Goal: Task Accomplishment & Management: Manage account settings

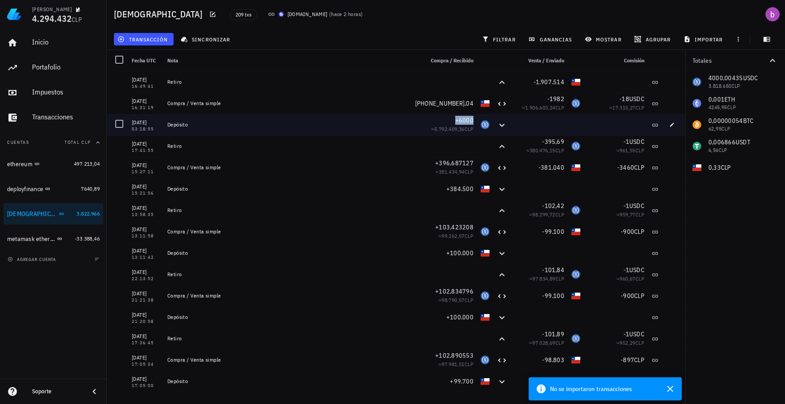
drag, startPoint x: 445, startPoint y: 121, endPoint x: 467, endPoint y: 122, distance: 21.4
click at [467, 122] on div "+6000" at bounding box center [449, 120] width 50 height 9
click at [467, 122] on span "+6000" at bounding box center [464, 120] width 18 height 8
click at [455, 124] on div "+6000" at bounding box center [449, 120] width 50 height 9
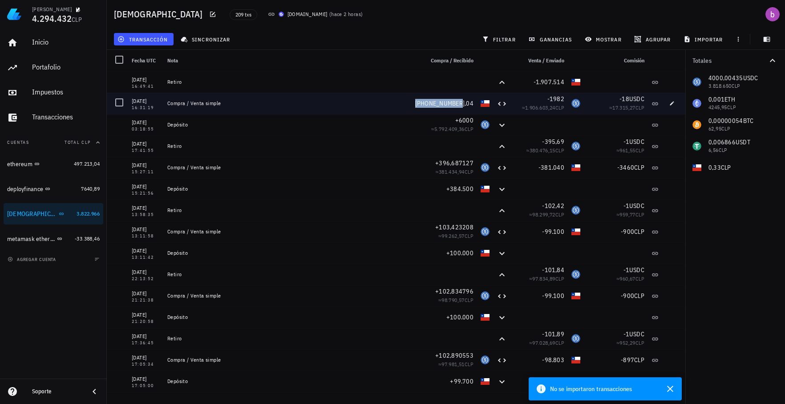
click at [432, 105] on span "[PHONE_NUMBER],04" at bounding box center [444, 103] width 58 height 8
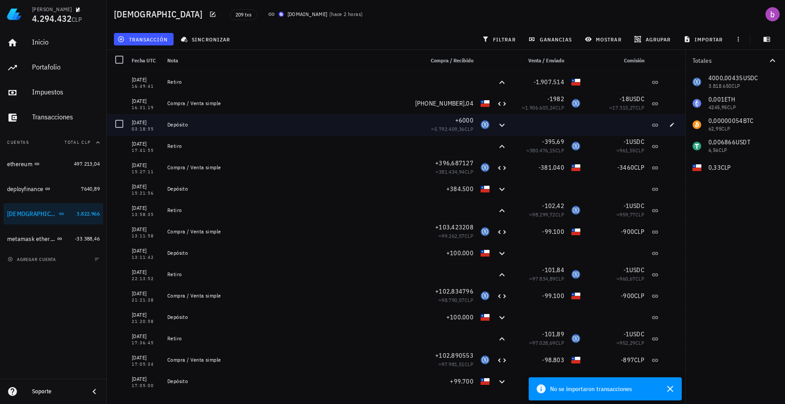
click at [436, 117] on div "+6000" at bounding box center [449, 120] width 50 height 9
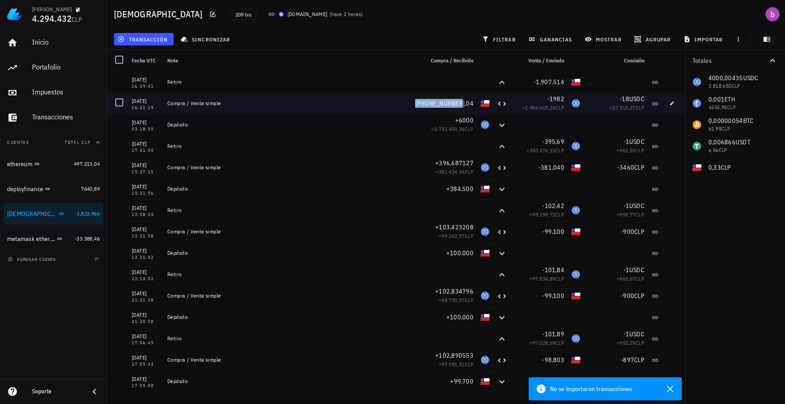
drag, startPoint x: 421, startPoint y: 104, endPoint x: 467, endPoint y: 107, distance: 45.9
click at [467, 107] on div "[PHONE_NUMBER],04" at bounding box center [444, 103] width 58 height 9
drag, startPoint x: 467, startPoint y: 107, endPoint x: 561, endPoint y: 99, distance: 93.8
click at [561, 99] on div "-1982 ≈ 1.906.603,24 CLP" at bounding box center [539, 103] width 57 height 21
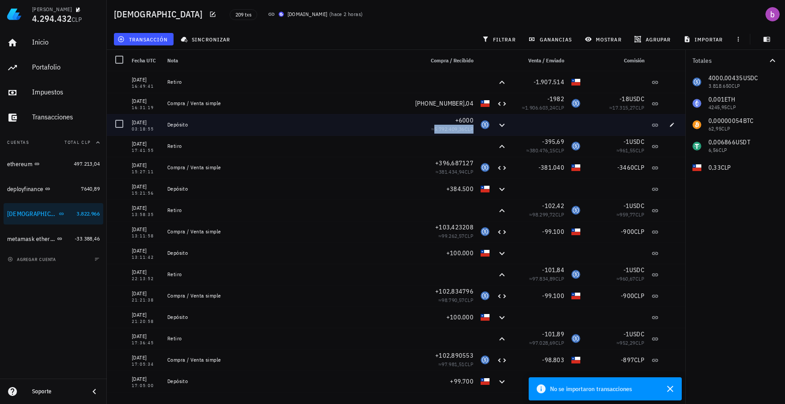
drag, startPoint x: 425, startPoint y: 131, endPoint x: 466, endPoint y: 130, distance: 41.4
click at [466, 130] on span "≈ 5.792.409,36 CLP" at bounding box center [452, 128] width 42 height 7
click at [466, 130] on span "CLP" at bounding box center [468, 128] width 9 height 7
drag, startPoint x: 467, startPoint y: 129, endPoint x: 427, endPoint y: 127, distance: 40.5
click at [431, 127] on span "≈ 5.792.409,36 CLP" at bounding box center [452, 128] width 42 height 7
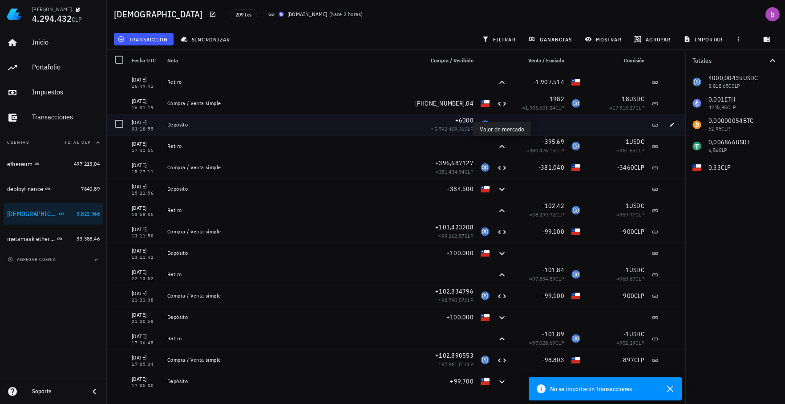
click at [434, 127] on span "5.792.409,36" at bounding box center [449, 128] width 30 height 7
click at [394, 131] on div "Depósito" at bounding box center [292, 124] width 256 height 21
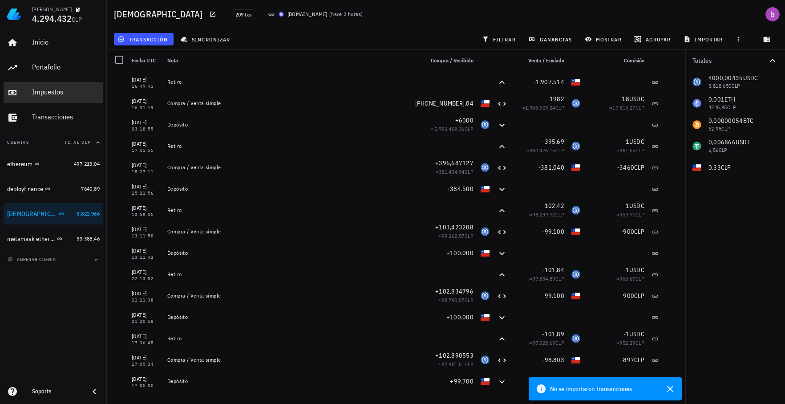
click at [48, 91] on div "Impuestos" at bounding box center [66, 92] width 68 height 8
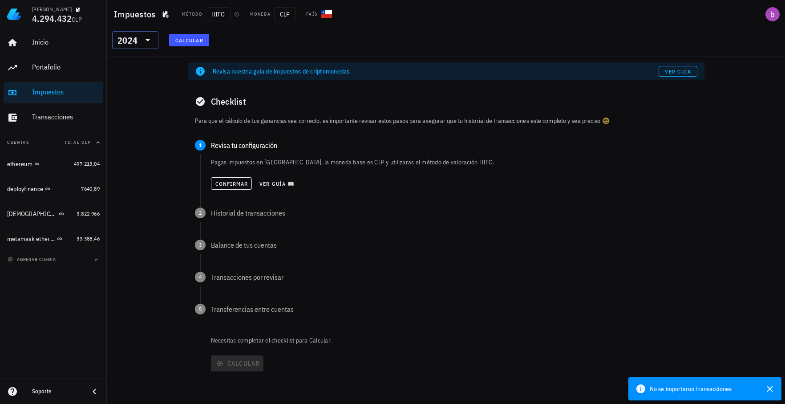
click at [146, 42] on icon at bounding box center [147, 40] width 11 height 11
click at [131, 61] on div "2025" at bounding box center [135, 63] width 32 height 7
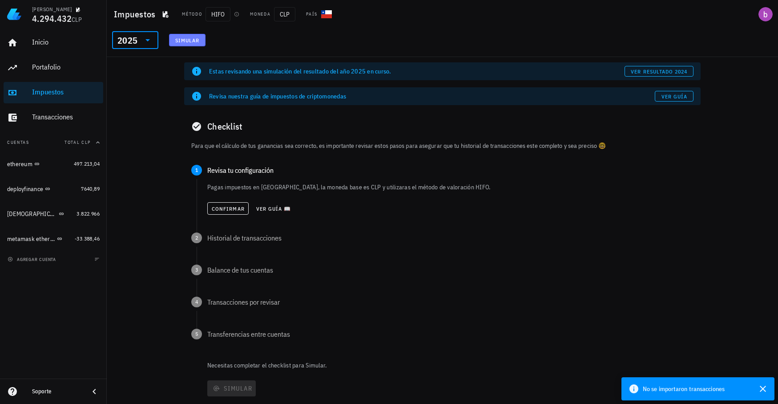
click at [184, 41] on span "Simular" at bounding box center [187, 40] width 25 height 7
click at [226, 210] on span "Confirmar" at bounding box center [227, 208] width 33 height 7
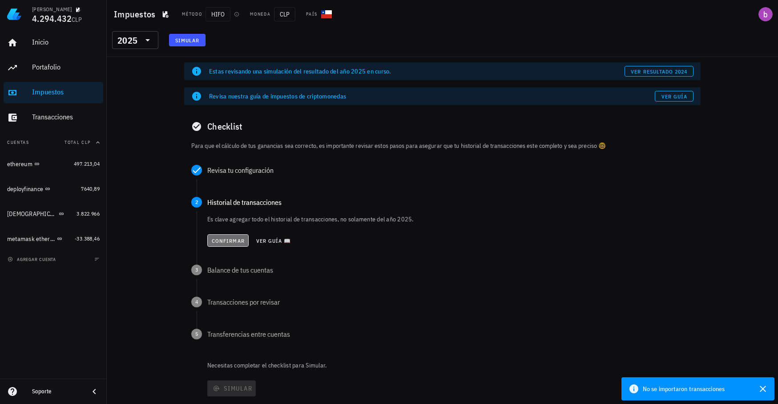
click at [218, 240] on span "Confirmar" at bounding box center [227, 240] width 33 height 7
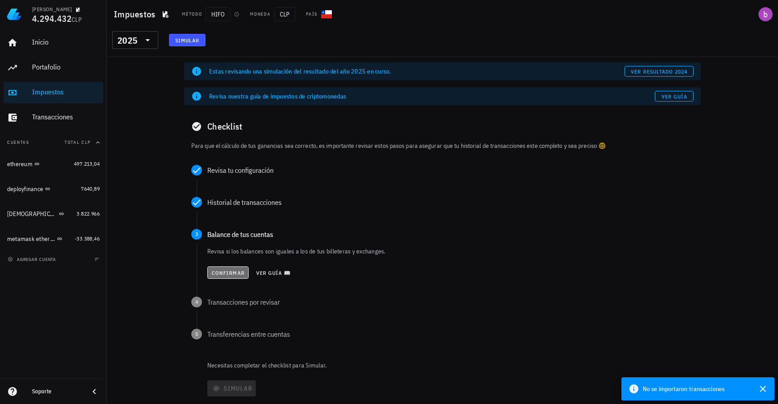
click at [220, 271] on span "Confirmar" at bounding box center [227, 272] width 33 height 7
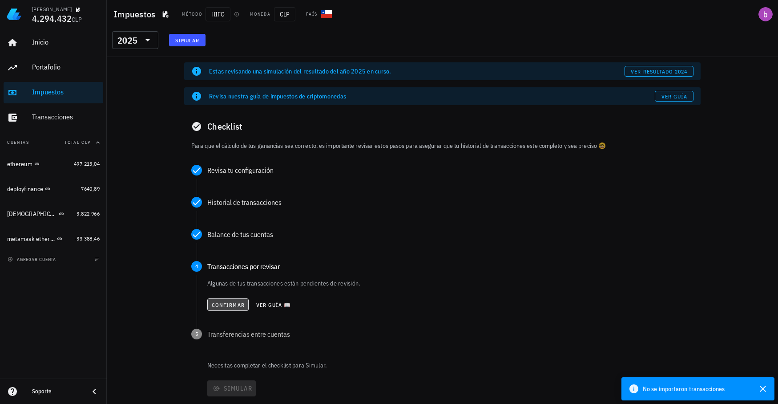
click at [223, 306] on span "Confirmar" at bounding box center [227, 304] width 33 height 7
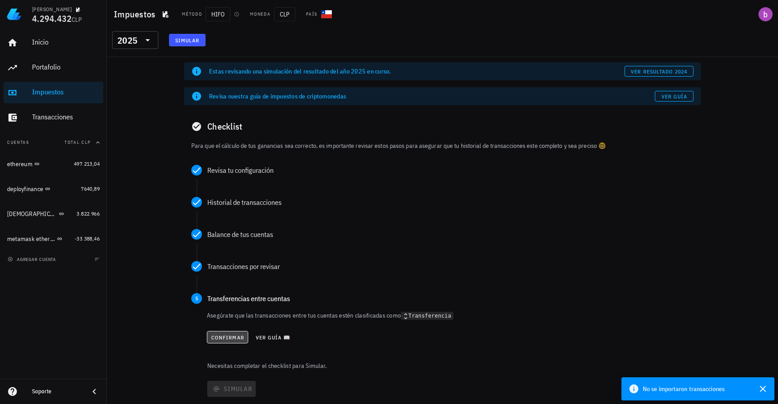
click at [227, 335] on span "Confirmar" at bounding box center [227, 337] width 33 height 7
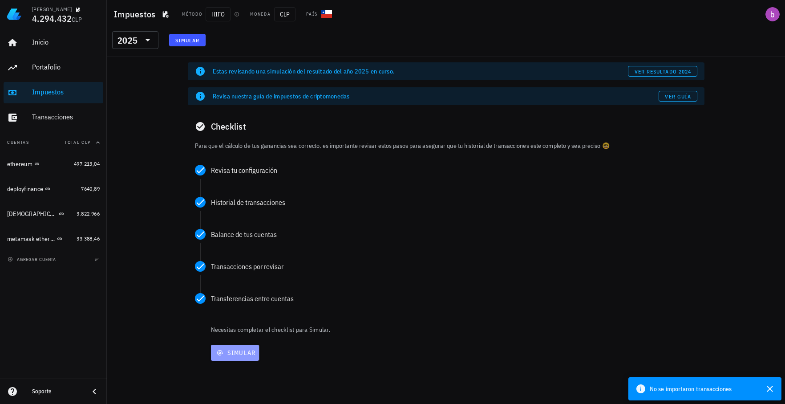
click at [236, 355] on span "Simular" at bounding box center [234, 352] width 41 height 8
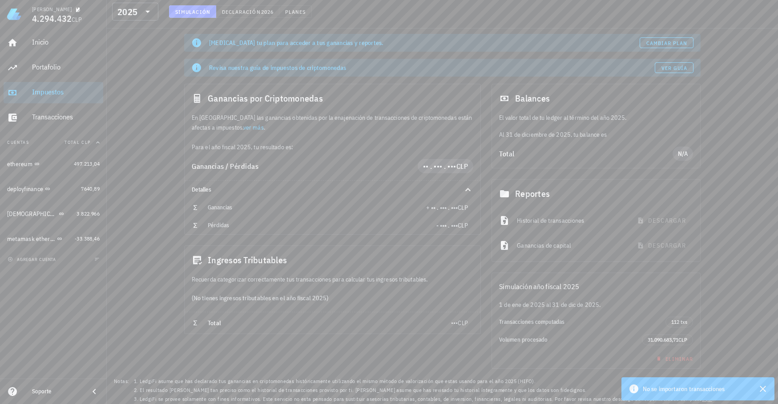
scroll to position [54, 0]
drag, startPoint x: 643, startPoint y: 338, endPoint x: 690, endPoint y: 338, distance: 47.2
click at [690, 338] on span "31.090.683,71 CLP" at bounding box center [667, 338] width 51 height 11
click at [452, 165] on span "•• . ••• . •••" at bounding box center [439, 165] width 33 height 9
drag, startPoint x: 452, startPoint y: 165, endPoint x: 311, endPoint y: 127, distance: 145.2
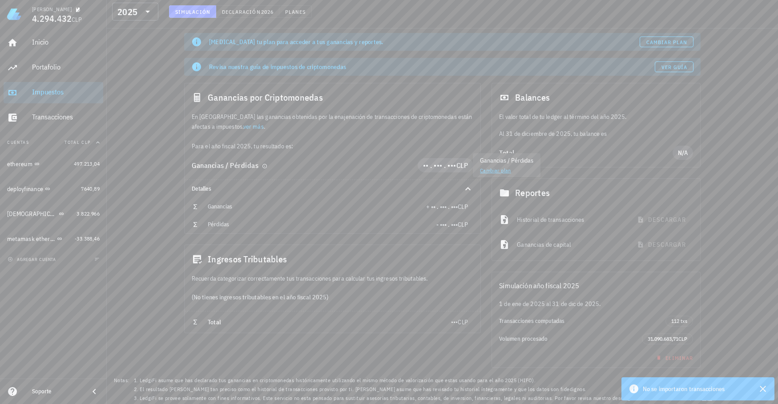
click at [311, 127] on div "En [GEOGRAPHIC_DATA] las ganancias obtenidas por la enajenación de transaccione…" at bounding box center [333, 131] width 296 height 39
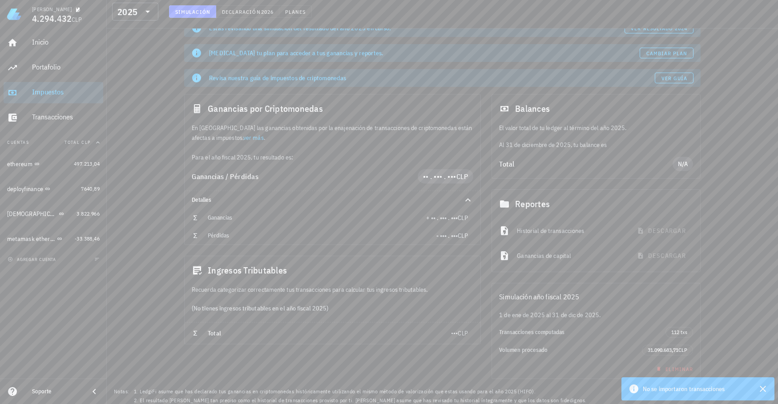
scroll to position [44, 0]
drag, startPoint x: 642, startPoint y: 350, endPoint x: 678, endPoint y: 347, distance: 36.1
click at [678, 347] on span "31.090.683,71 CLP" at bounding box center [667, 348] width 51 height 11
click at [675, 348] on span "31.090.683,71" at bounding box center [663, 348] width 31 height 7
click at [653, 348] on span "31.090.683,71" at bounding box center [663, 348] width 31 height 7
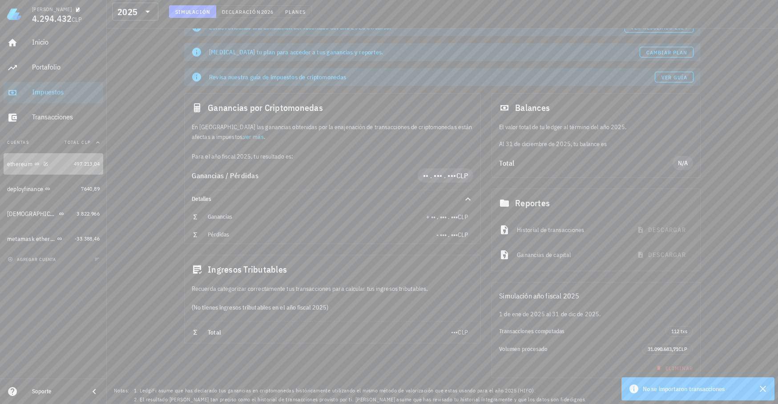
click at [73, 168] on link "ethereum 497.213,04" at bounding box center [54, 163] width 100 height 21
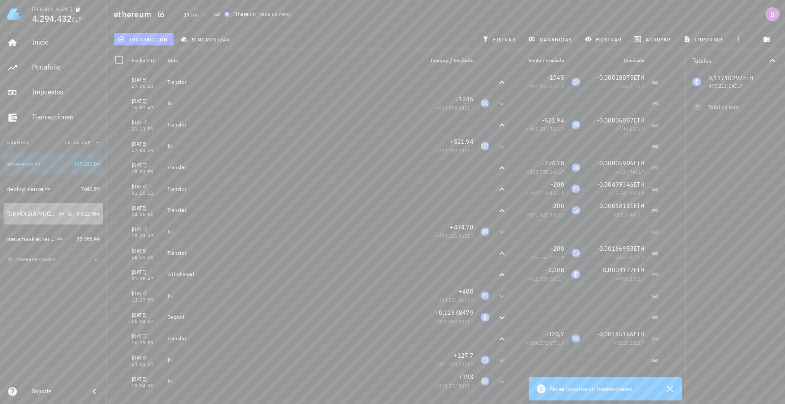
click at [40, 215] on div "[DEMOGRAPHIC_DATA]" at bounding box center [40, 214] width 66 height 8
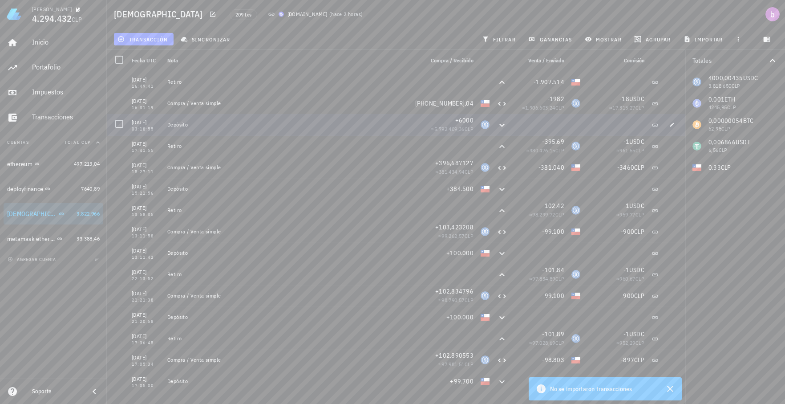
click at [387, 121] on div "Depósito" at bounding box center [291, 124] width 249 height 7
click at [669, 126] on icon "button" at bounding box center [671, 124] width 5 height 5
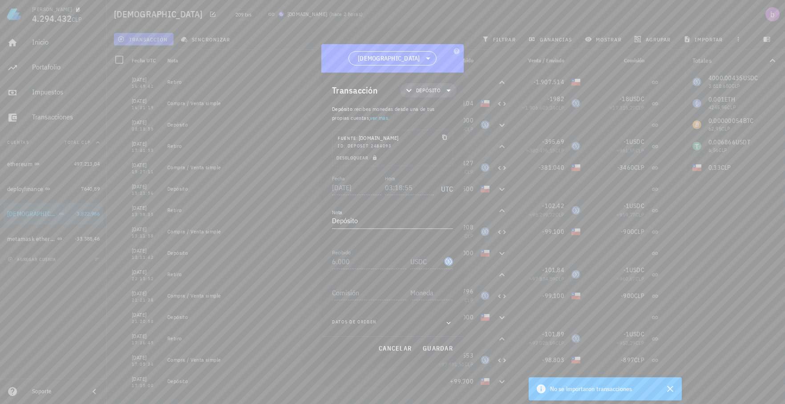
click at [347, 323] on span "Datos de origen" at bounding box center [354, 322] width 44 height 9
click at [377, 157] on icon "button" at bounding box center [374, 157] width 5 height 5
click at [357, 262] on input "6000" at bounding box center [369, 261] width 75 height 14
type input "6.000"
click at [448, 321] on icon "button" at bounding box center [448, 322] width 8 height 11
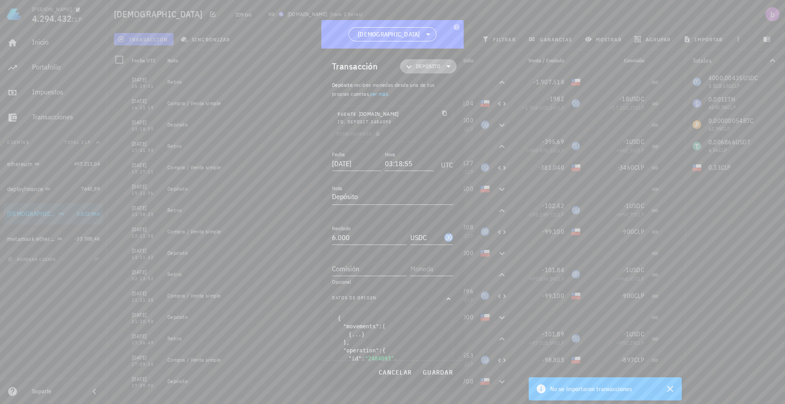
click at [443, 65] on icon at bounding box center [448, 66] width 11 height 11
click at [460, 143] on div at bounding box center [465, 140] width 11 height 7
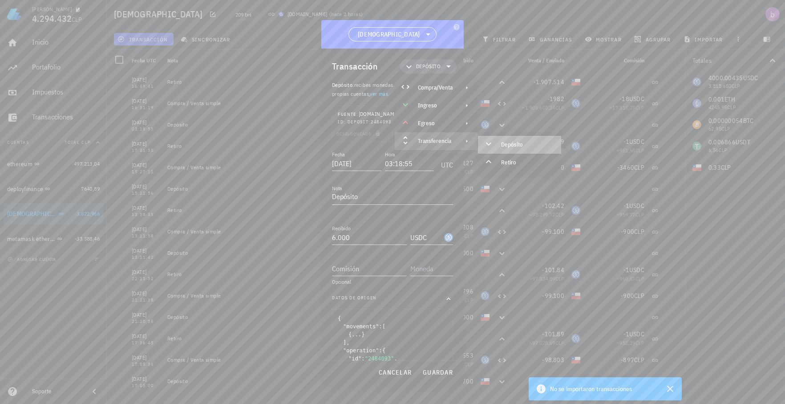
click at [520, 144] on div "Depósito" at bounding box center [527, 144] width 53 height 7
click at [512, 147] on div "Depósito" at bounding box center [527, 144] width 53 height 7
click at [461, 145] on div "Transferencia" at bounding box center [436, 141] width 83 height 18
click at [397, 48] on div "[DEMOGRAPHIC_DATA]" at bounding box center [392, 34] width 142 height 28
click at [423, 66] on span "Depósito" at bounding box center [428, 66] width 24 height 9
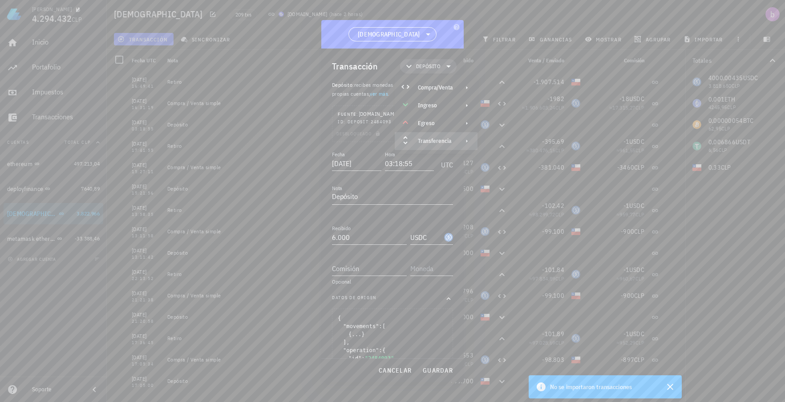
click at [435, 140] on div "Transferencia" at bounding box center [435, 140] width 35 height 7
click at [460, 139] on div at bounding box center [465, 140] width 11 height 7
click at [331, 86] on div "Transacción Depósito Depósito : recibes monedas desde una de tus propias cuenta…" at bounding box center [392, 203] width 142 height 310
click at [60, 107] on div at bounding box center [392, 201] width 785 height 402
click at [416, 65] on span "Depósito" at bounding box center [428, 66] width 24 height 9
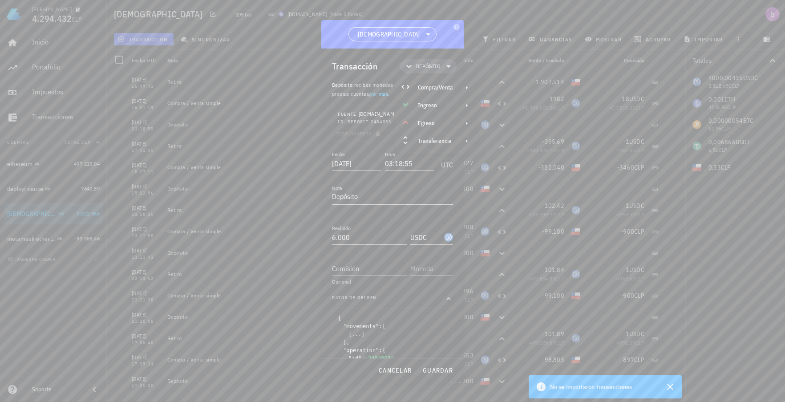
click at [363, 65] on div "Transacción" at bounding box center [355, 66] width 46 height 14
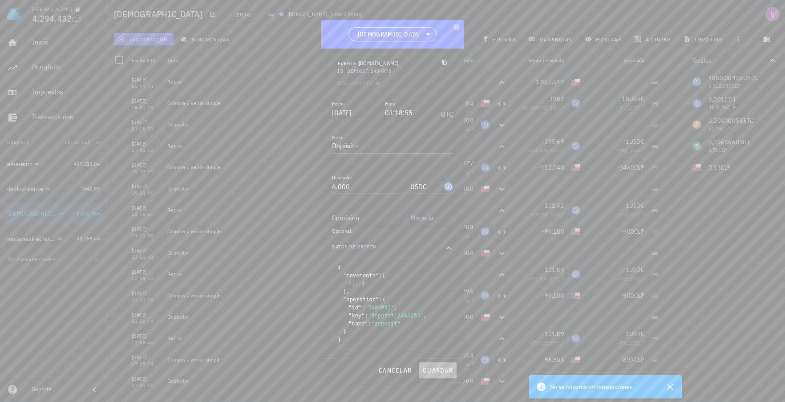
click at [432, 368] on span "guardar" at bounding box center [437, 370] width 31 height 8
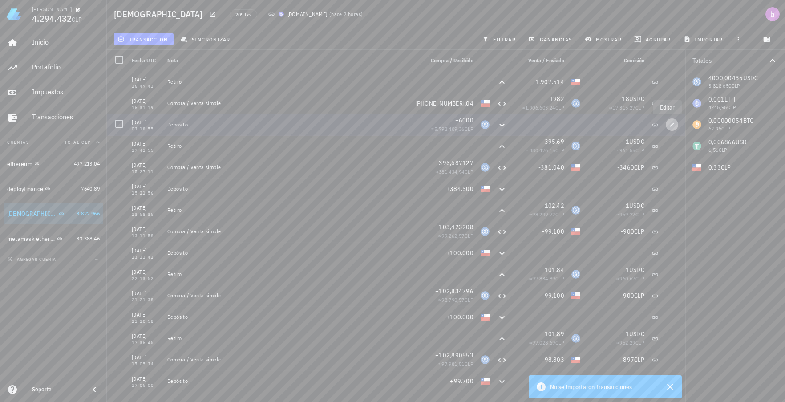
click at [669, 122] on icon "button" at bounding box center [671, 124] width 5 height 5
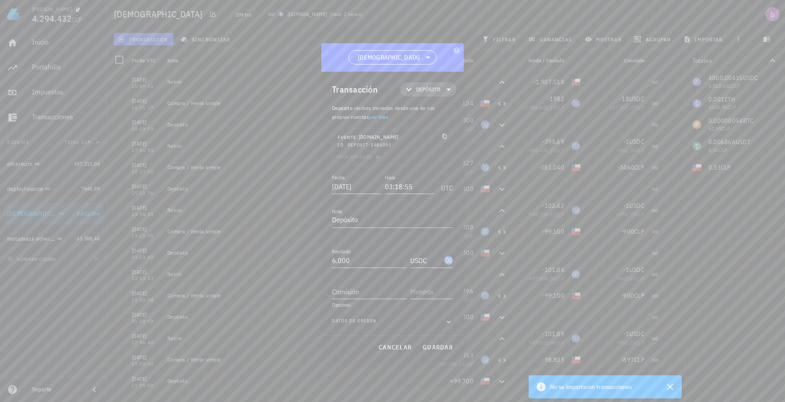
click at [437, 88] on span "Depósito" at bounding box center [428, 89] width 24 height 9
click at [459, 163] on div "Transferencia" at bounding box center [441, 164] width 83 height 18
click at [275, 161] on div at bounding box center [392, 201] width 785 height 402
click at [165, 191] on div at bounding box center [392, 201] width 785 height 402
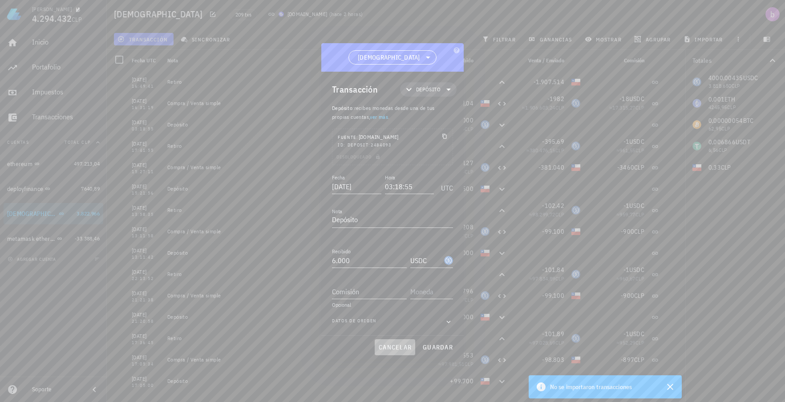
click at [395, 349] on span "cancelar" at bounding box center [394, 347] width 33 height 8
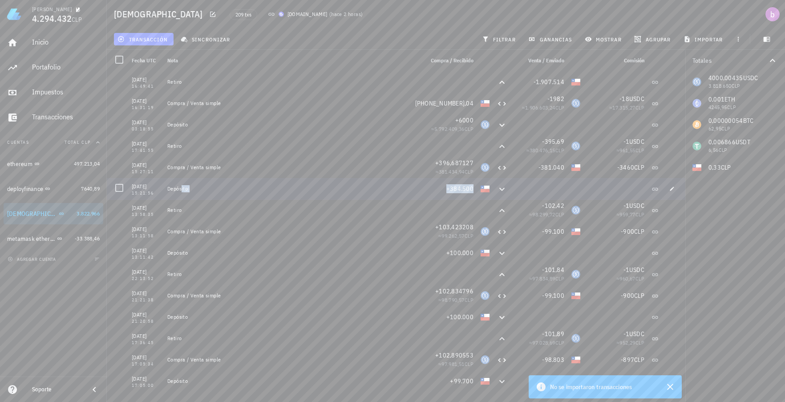
drag, startPoint x: 262, startPoint y: 202, endPoint x: 513, endPoint y: 189, distance: 251.7
click at [513, 189] on div "[DATE] 15:21:56 Depósito +384.500" at bounding box center [396, 188] width 578 height 21
click at [194, 190] on div "Depósito" at bounding box center [291, 188] width 249 height 7
click at [172, 188] on div "Depósito" at bounding box center [291, 188] width 249 height 7
drag, startPoint x: 165, startPoint y: 122, endPoint x: 521, endPoint y: 125, distance: 355.5
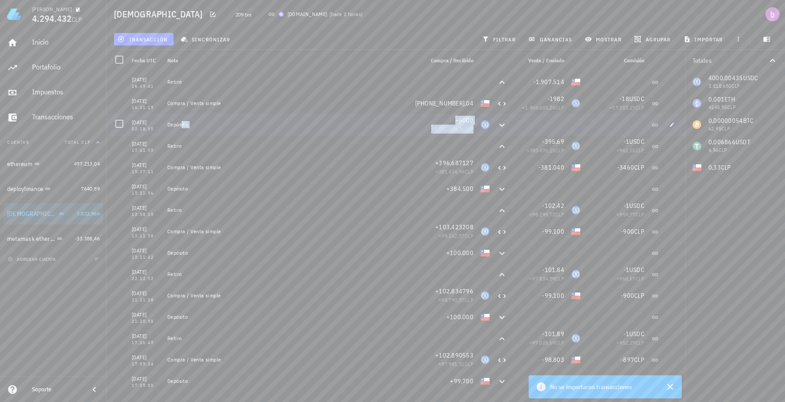
click at [521, 125] on div "[DATE] 03:18:55 Depósito +6000 ≈ 5.792.409,36 CLP" at bounding box center [396, 124] width 578 height 21
click at [198, 123] on div "Depósito" at bounding box center [291, 124] width 249 height 7
drag, startPoint x: 192, startPoint y: 124, endPoint x: 170, endPoint y: 123, distance: 22.3
click at [170, 123] on div "Depósito" at bounding box center [291, 124] width 249 height 7
click at [169, 123] on div "Depósito" at bounding box center [291, 124] width 249 height 7
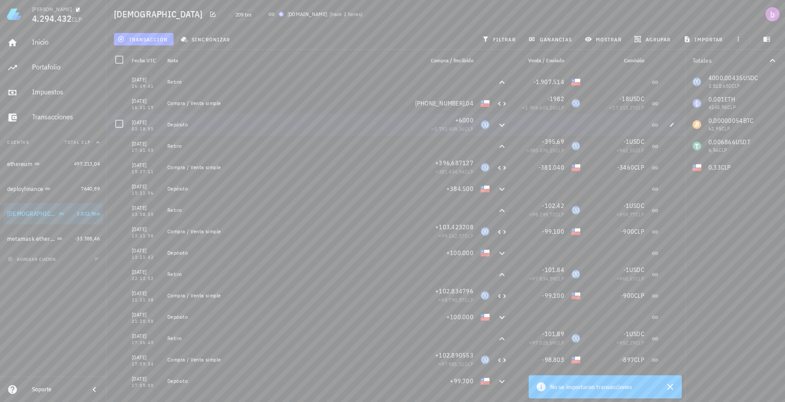
drag, startPoint x: 169, startPoint y: 123, endPoint x: 190, endPoint y: 126, distance: 21.1
click at [190, 126] on div "Depósito" at bounding box center [291, 124] width 249 height 7
click at [497, 125] on icon at bounding box center [502, 125] width 11 height 11
drag, startPoint x: 211, startPoint y: 125, endPoint x: 202, endPoint y: 125, distance: 8.5
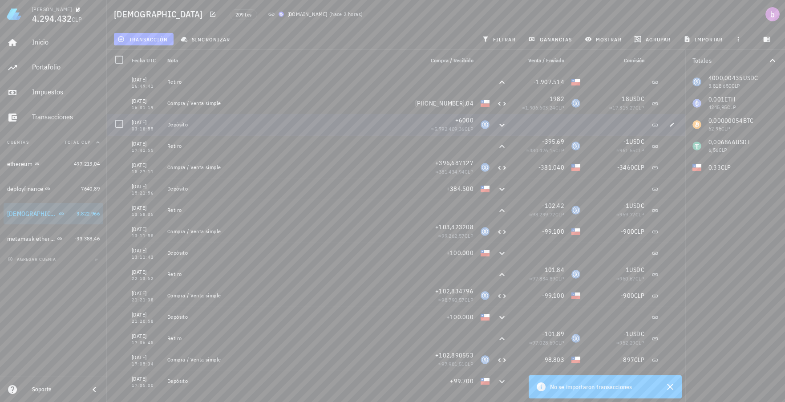
click at [210, 125] on div "Depósito" at bounding box center [291, 124] width 249 height 7
drag, startPoint x: 192, startPoint y: 123, endPoint x: 168, endPoint y: 123, distance: 24.5
click at [168, 123] on div "Depósito" at bounding box center [291, 124] width 249 height 7
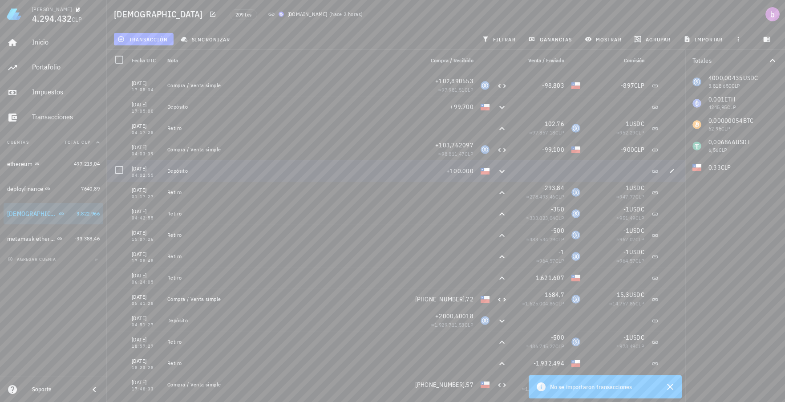
scroll to position [356, 0]
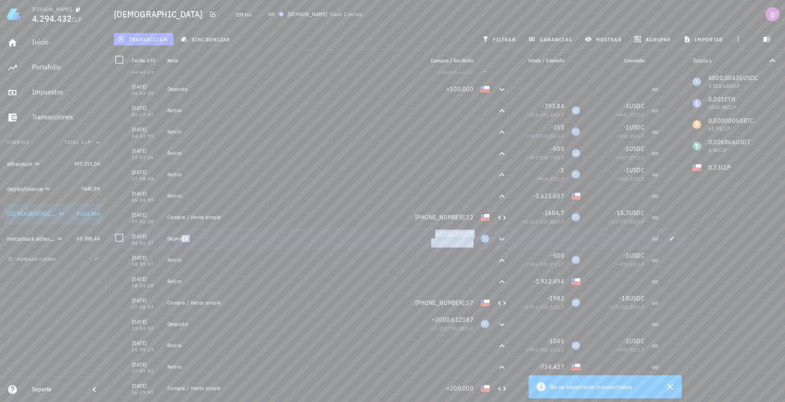
drag, startPoint x: 167, startPoint y: 239, endPoint x: 509, endPoint y: 242, distance: 341.3
click at [509, 242] on div "[DATE] 04:51:27 Depósito +2000,60018 ≈ 1.929.711,53 CLP" at bounding box center [396, 238] width 578 height 21
click at [167, 242] on div "Depósito" at bounding box center [292, 238] width 256 height 21
drag, startPoint x: 167, startPoint y: 237, endPoint x: 468, endPoint y: 242, distance: 300.8
click at [468, 242] on div "[DATE] 04:51:27 Depósito +2000,60018 ≈ 1.929.711,53 CLP" at bounding box center [396, 238] width 578 height 21
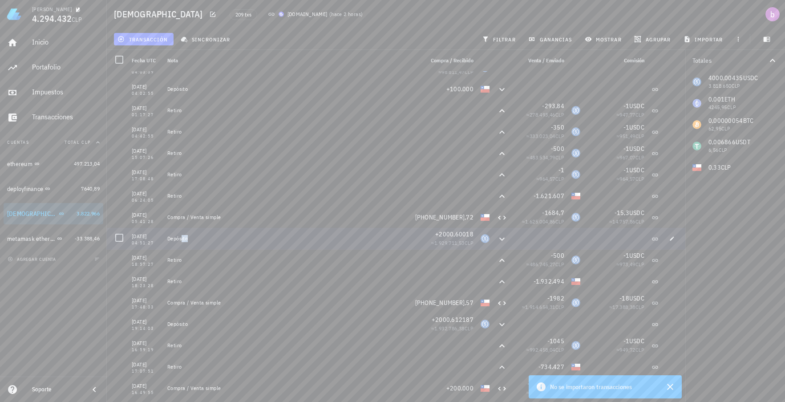
click at [468, 242] on div "+2000,60018 ≈ 1.929.711,53 CLP" at bounding box center [448, 238] width 57 height 21
drag, startPoint x: 165, startPoint y: 321, endPoint x: 479, endPoint y: 329, distance: 314.7
click at [479, 329] on div "[DATE] 19:14:03 Depósito +2000,612187 ≈ 1.932.786,38 CLP" at bounding box center [396, 323] width 578 height 21
drag, startPoint x: 479, startPoint y: 329, endPoint x: 471, endPoint y: 326, distance: 8.6
click at [471, 326] on div "+2000,612187 ≈ 1.932.786,38 CLP" at bounding box center [448, 323] width 57 height 21
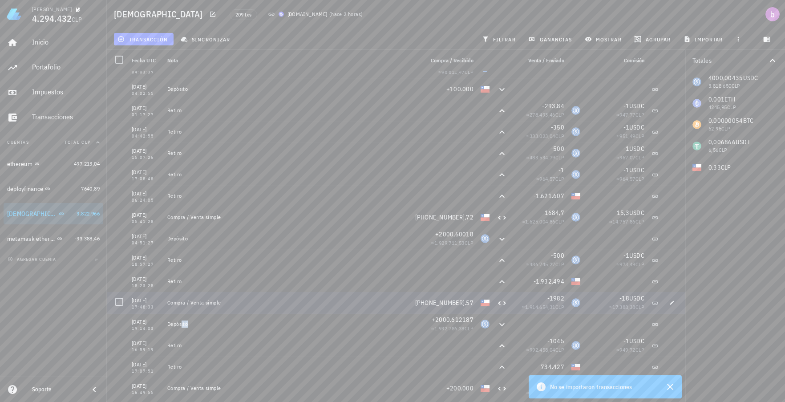
drag, startPoint x: 231, startPoint y: 301, endPoint x: 166, endPoint y: 302, distance: 65.0
click at [166, 302] on div "Compra / Venta simple" at bounding box center [288, 302] width 248 height 21
drag, startPoint x: 166, startPoint y: 302, endPoint x: 226, endPoint y: 303, distance: 59.2
click at [226, 303] on div "Compra / Venta simple" at bounding box center [288, 302] width 248 height 21
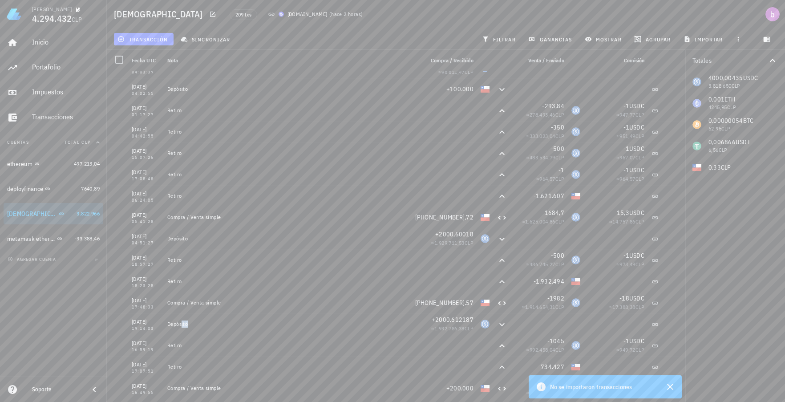
click at [226, 303] on div "Compra / Venta simple" at bounding box center [287, 302] width 241 height 7
drag, startPoint x: 226, startPoint y: 303, endPoint x: 169, endPoint y: 305, distance: 56.5
click at [169, 305] on div "Compra / Venta simple" at bounding box center [287, 302] width 241 height 7
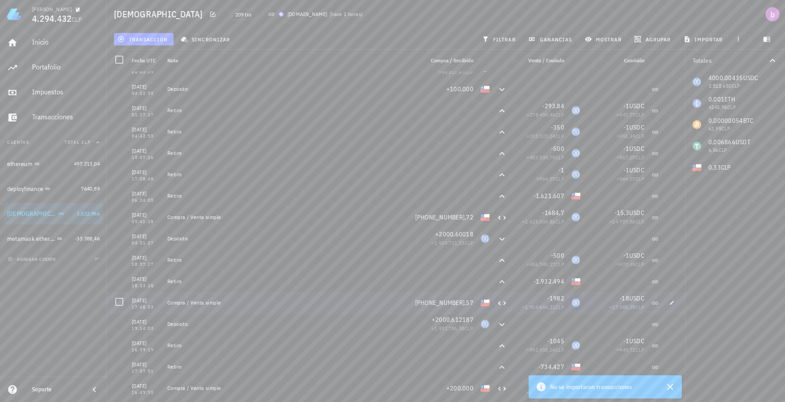
drag, startPoint x: 167, startPoint y: 304, endPoint x: 228, endPoint y: 303, distance: 61.4
click at [228, 303] on div "Compra / Venta simple" at bounding box center [288, 302] width 248 height 21
click at [228, 303] on div "Compra / Venta simple" at bounding box center [287, 302] width 241 height 7
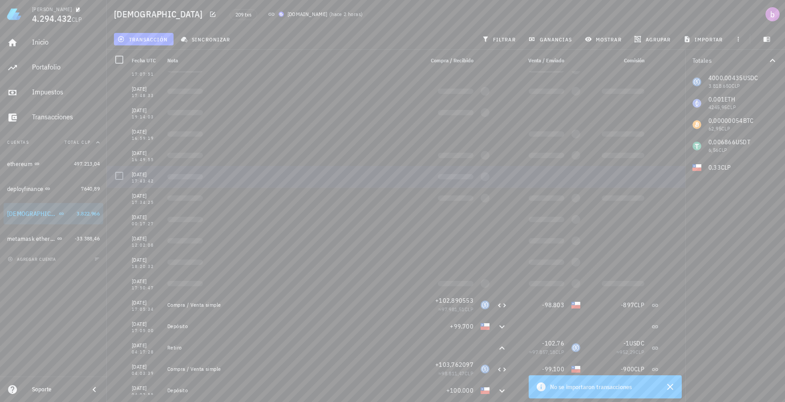
scroll to position [0, 0]
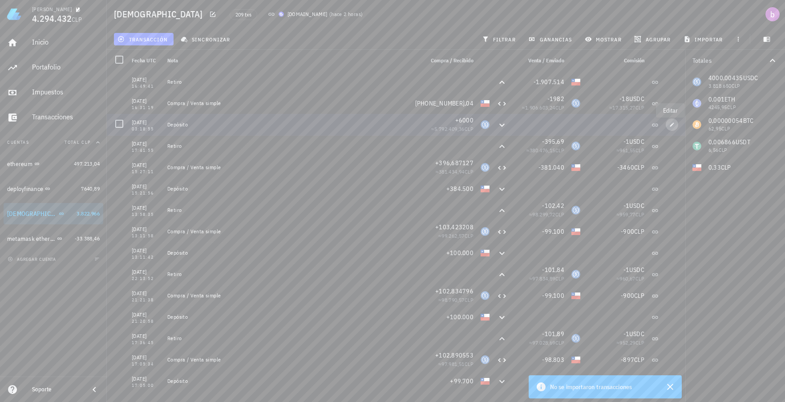
click at [669, 122] on icon "button" at bounding box center [671, 124] width 5 height 5
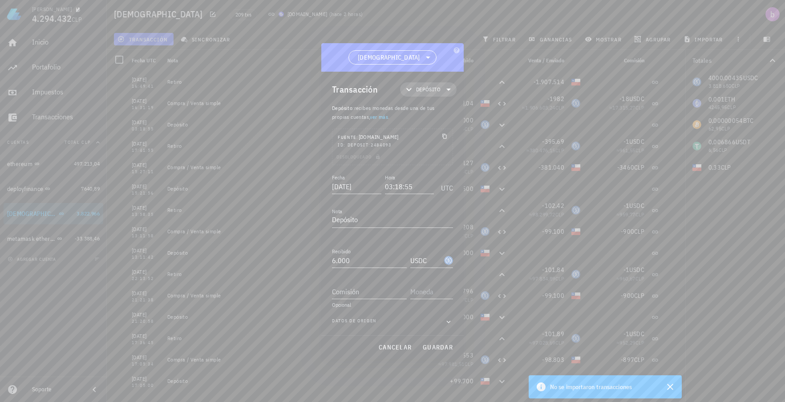
click at [420, 85] on span "Depósito" at bounding box center [428, 89] width 24 height 9
click at [467, 162] on div at bounding box center [470, 164] width 11 height 7
click at [433, 182] on input "03:18:55" at bounding box center [408, 186] width 51 height 14
click at [395, 346] on span "cancelar" at bounding box center [394, 347] width 33 height 8
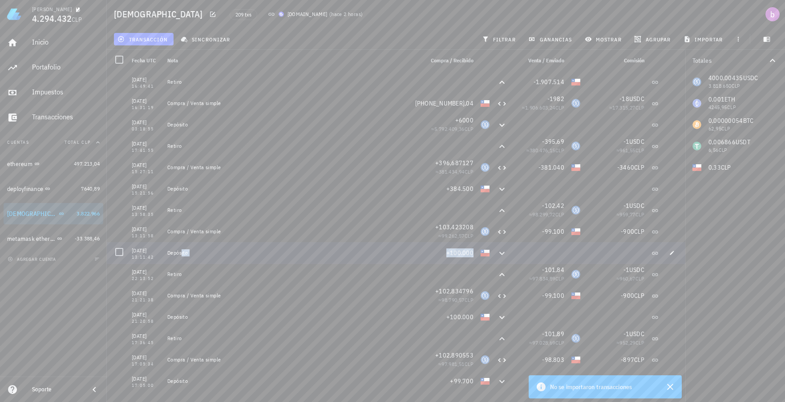
drag, startPoint x: 165, startPoint y: 251, endPoint x: 519, endPoint y: 255, distance: 353.7
click at [519, 255] on div "[DATE] 13:11:42 Depósito +100.000" at bounding box center [396, 252] width 578 height 21
click at [519, 255] on div at bounding box center [539, 252] width 57 height 21
click at [670, 125] on icon "button" at bounding box center [672, 124] width 4 height 4
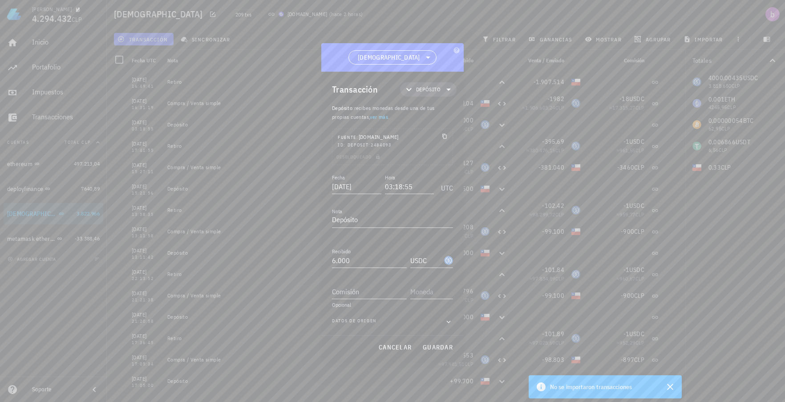
click at [385, 158] on div "Desbloqueado" at bounding box center [392, 158] width 120 height 12
click at [380, 155] on div "Desbloqueado" at bounding box center [392, 158] width 120 height 12
click at [376, 156] on div "Desbloqueado" at bounding box center [392, 158] width 120 height 12
click at [361, 153] on div "Desbloqueado" at bounding box center [392, 158] width 120 height 12
click at [448, 320] on icon "button" at bounding box center [448, 321] width 8 height 11
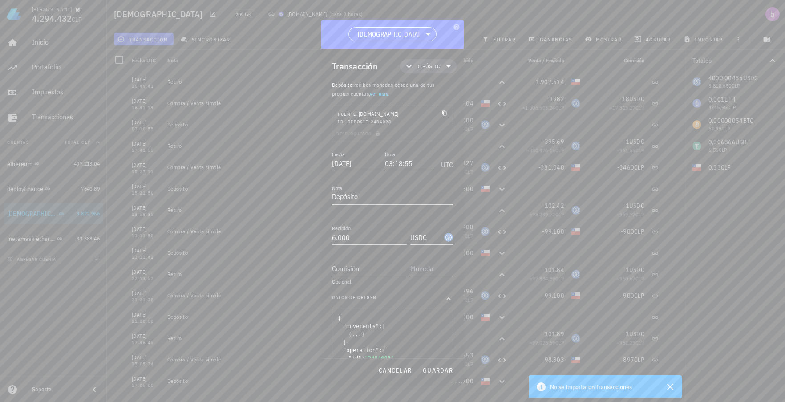
click at [382, 93] on link "ver más" at bounding box center [379, 93] width 18 height 7
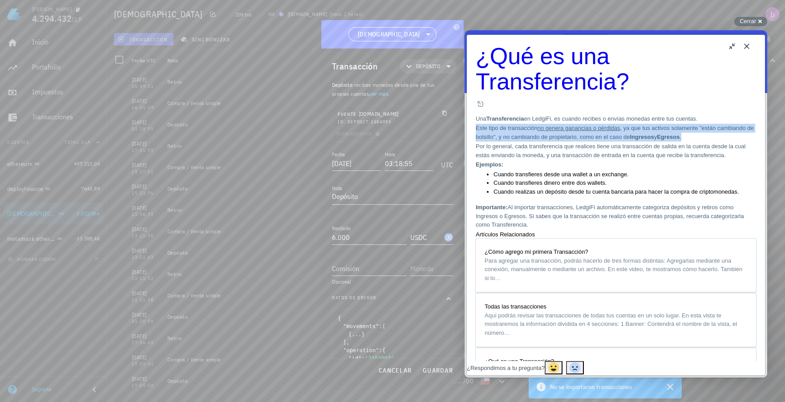
drag, startPoint x: 482, startPoint y: 108, endPoint x: 624, endPoint y: 136, distance: 145.2
click at [624, 136] on div "¿Qué es una Transferencia? ¿Qué es una Transferencia? Open in a new window Una …" at bounding box center [616, 324] width 280 height 561
drag, startPoint x: 624, startPoint y: 136, endPoint x: 747, endPoint y: 45, distance: 153.1
click at [747, 45] on button "Close" at bounding box center [746, 46] width 14 height 14
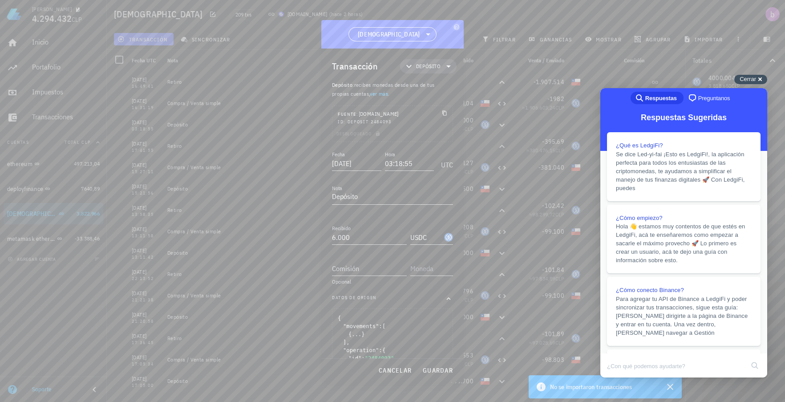
drag, startPoint x: 750, startPoint y: 77, endPoint x: 21, endPoint y: 8, distance: 732.5
click at [750, 77] on span "Cerrar" at bounding box center [747, 79] width 16 height 7
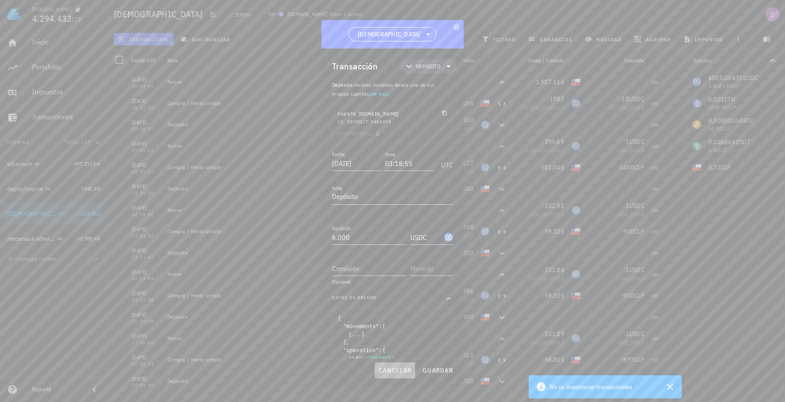
click at [398, 370] on span "cancelar" at bounding box center [394, 370] width 33 height 8
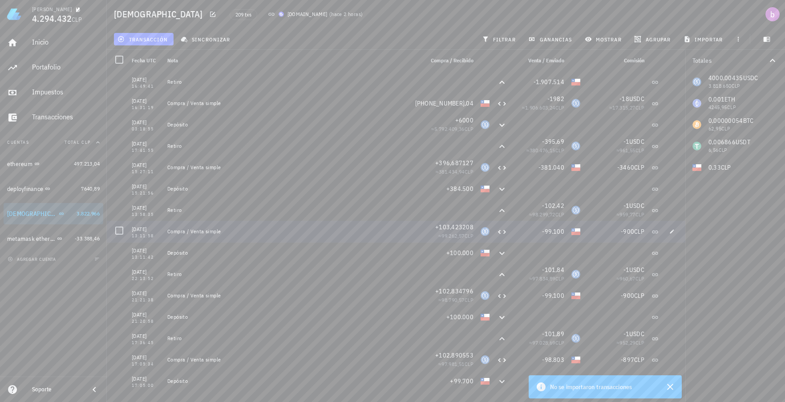
drag, startPoint x: 417, startPoint y: 226, endPoint x: 470, endPoint y: 235, distance: 53.2
click at [470, 235] on div "+103,423208 ≈ 99.262,57 CLP" at bounding box center [448, 231] width 57 height 21
click at [470, 236] on div "+103,423208 ≈ 99.262,57 CLP" at bounding box center [448, 231] width 57 height 21
drag, startPoint x: 468, startPoint y: 236, endPoint x: 428, endPoint y: 229, distance: 40.7
click at [428, 229] on div "+103,423208 ≈ 99.262,57 CLP" at bounding box center [448, 231] width 57 height 21
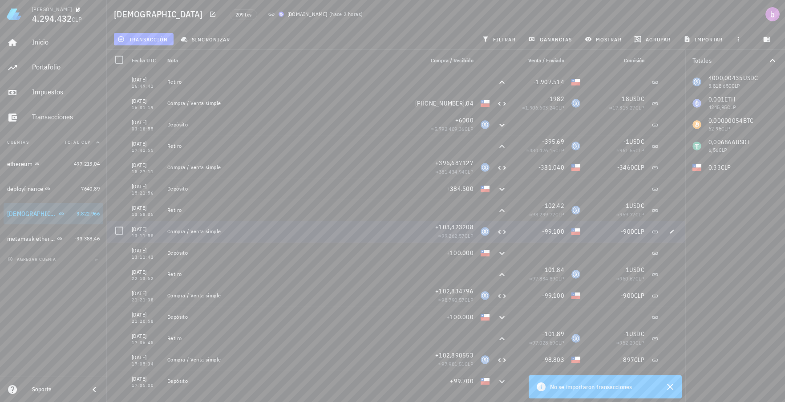
click at [428, 229] on div "+103,423208" at bounding box center [449, 226] width 50 height 9
drag, startPoint x: 428, startPoint y: 229, endPoint x: 473, endPoint y: 240, distance: 45.9
click at [473, 240] on div "[DATE] 13:11:58 Compra / Venta simple +103,423208 ≈ 99.262,57 CLP -99.100 -900 …" at bounding box center [396, 231] width 578 height 21
click at [477, 240] on div at bounding box center [485, 231] width 16 height 21
drag, startPoint x: 470, startPoint y: 240, endPoint x: 422, endPoint y: 230, distance: 49.6
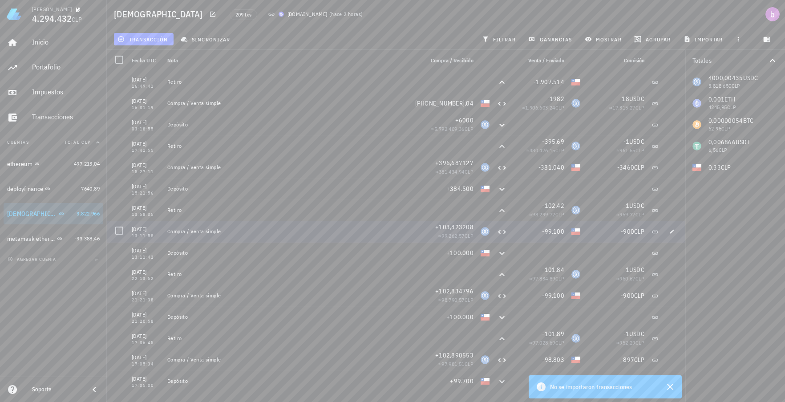
click at [422, 230] on div "+103,423208 ≈ 99.262,57 CLP" at bounding box center [448, 231] width 57 height 21
click at [424, 230] on div "+103,423208" at bounding box center [449, 226] width 50 height 9
drag, startPoint x: 421, startPoint y: 229, endPoint x: 468, endPoint y: 239, distance: 48.2
click at [468, 239] on div "+103,423208 ≈ 99.262,57 CLP" at bounding box center [448, 231] width 57 height 21
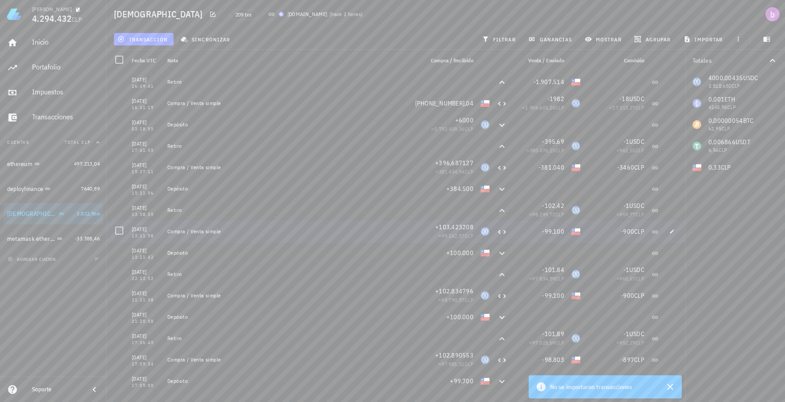
drag, startPoint x: 465, startPoint y: 237, endPoint x: 430, endPoint y: 230, distance: 35.8
click at [430, 230] on div "+103,423208 ≈ 99.262,57 CLP" at bounding box center [448, 231] width 57 height 21
click at [430, 230] on div "+103,423208" at bounding box center [449, 226] width 50 height 9
drag, startPoint x: 426, startPoint y: 251, endPoint x: 464, endPoint y: 254, distance: 38.9
click at [464, 254] on div "+100.000" at bounding box center [449, 252] width 50 height 9
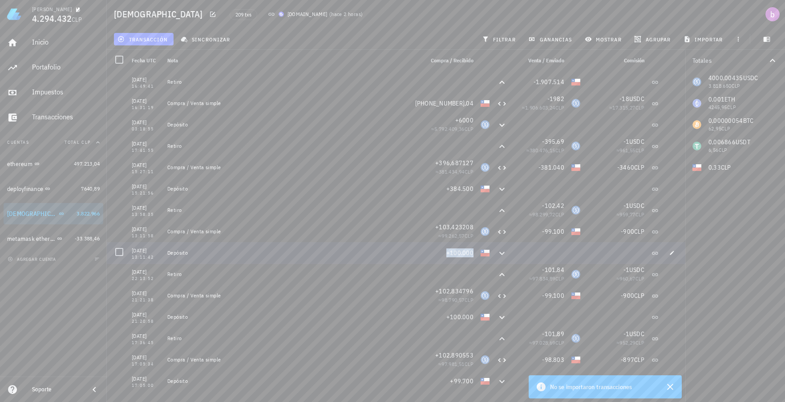
click at [464, 254] on span "+100.000" at bounding box center [459, 253] width 27 height 8
drag, startPoint x: 465, startPoint y: 254, endPoint x: 447, endPoint y: 255, distance: 18.7
click at [447, 255] on span "+100.000" at bounding box center [459, 253] width 27 height 8
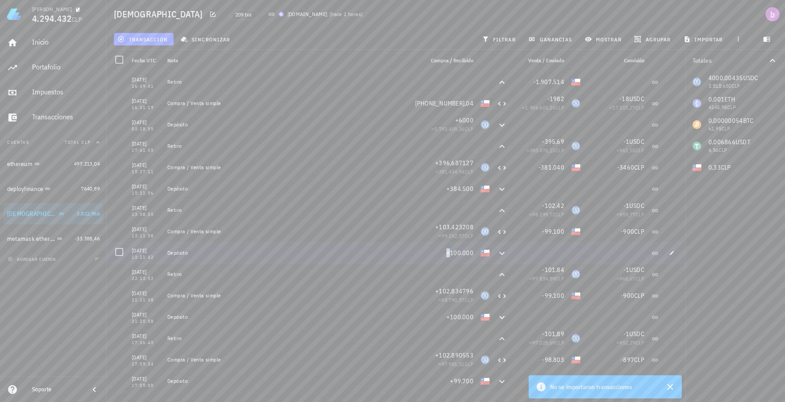
click at [447, 255] on span "+100.000" at bounding box center [459, 253] width 27 height 8
click at [446, 255] on span "+100.000" at bounding box center [459, 253] width 27 height 8
click at [464, 254] on span "+100.000" at bounding box center [459, 253] width 27 height 8
click at [464, 253] on span "+100.000" at bounding box center [459, 253] width 27 height 8
drag, startPoint x: 440, startPoint y: 254, endPoint x: 467, endPoint y: 254, distance: 26.7
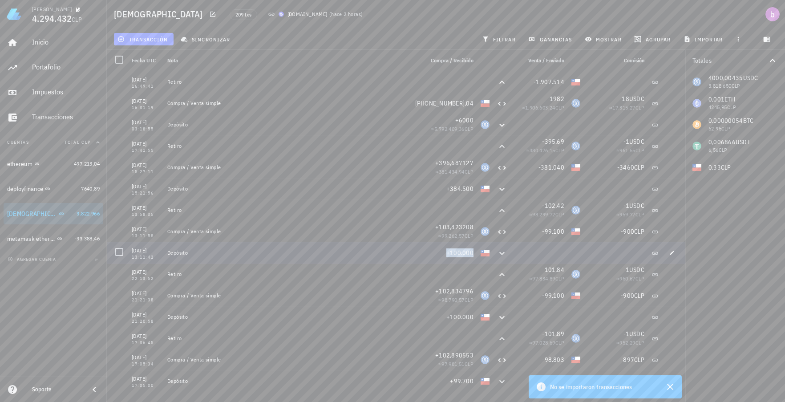
click at [467, 254] on div "+100.000" at bounding box center [449, 252] width 50 height 9
drag, startPoint x: 467, startPoint y: 254, endPoint x: 443, endPoint y: 254, distance: 23.6
click at [446, 254] on span "+100.000" at bounding box center [459, 253] width 27 height 8
click at [460, 217] on div at bounding box center [448, 209] width 57 height 21
click at [453, 214] on div at bounding box center [448, 209] width 57 height 21
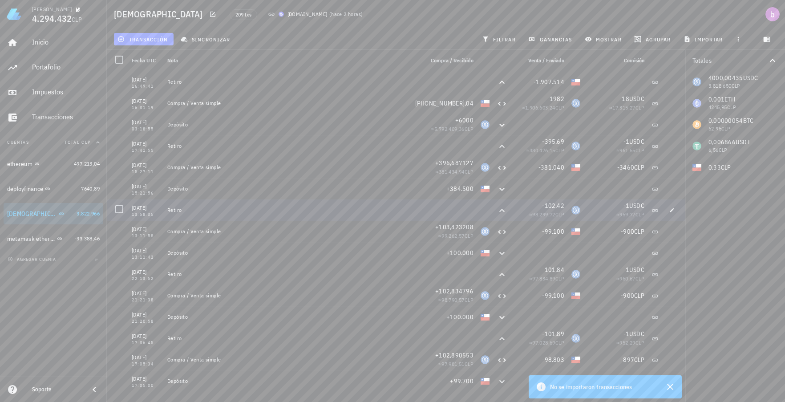
click at [422, 217] on div at bounding box center [448, 209] width 57 height 21
click at [59, 331] on div "Inicio [GEOGRAPHIC_DATA] Impuestos [GEOGRAPHIC_DATA] Cuentas Total CLP ethereum…" at bounding box center [53, 202] width 107 height 348
drag, startPoint x: 425, startPoint y: 130, endPoint x: 455, endPoint y: 128, distance: 29.4
click at [455, 128] on span "≈ 5.792.409,36 CLP" at bounding box center [452, 128] width 42 height 7
click at [20, 90] on link "Impuestos" at bounding box center [54, 92] width 100 height 21
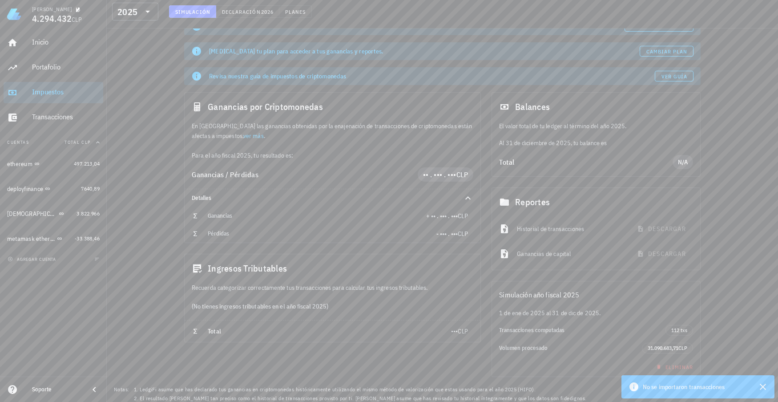
scroll to position [29, 0]
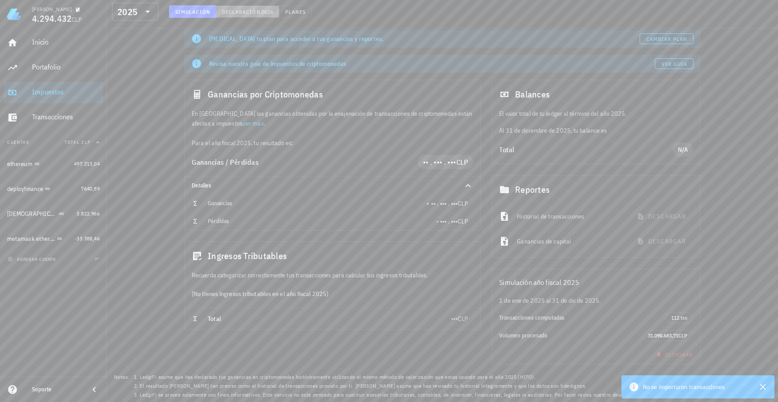
click at [244, 8] on span "Declaración" at bounding box center [241, 11] width 39 height 7
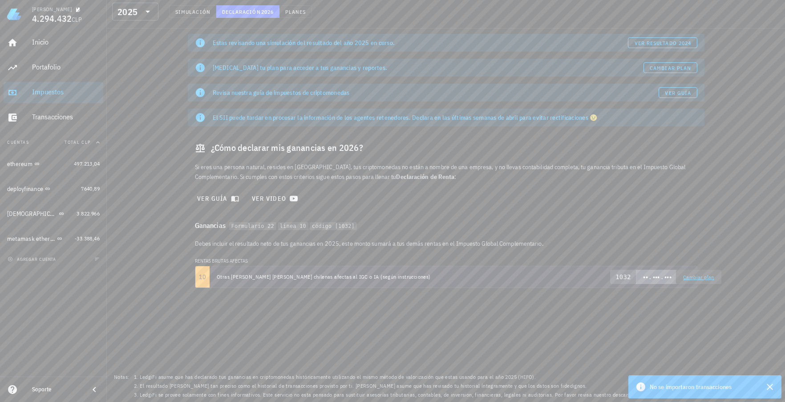
click at [647, 278] on span "•• . ••• . •••" at bounding box center [657, 277] width 28 height 8
drag, startPoint x: 647, startPoint y: 278, endPoint x: 591, endPoint y: 260, distance: 58.4
click at [591, 260] on div "[PERSON_NAME] incluir el resultado neto de tus ganancias en 2025, este [PERSON_…" at bounding box center [446, 266] width 517 height 57
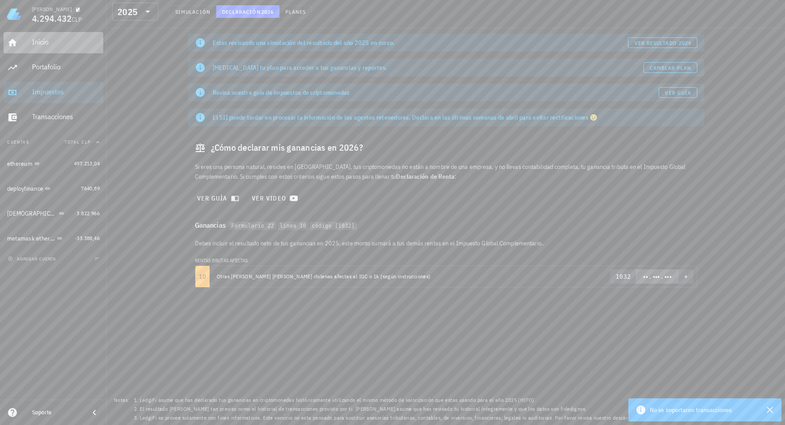
click at [48, 52] on div "Inicio" at bounding box center [66, 42] width 68 height 20
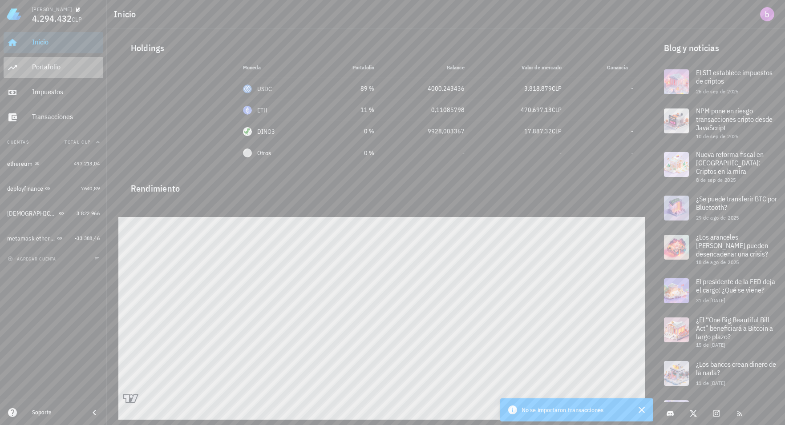
click at [46, 61] on div "Portafolio" at bounding box center [66, 67] width 68 height 20
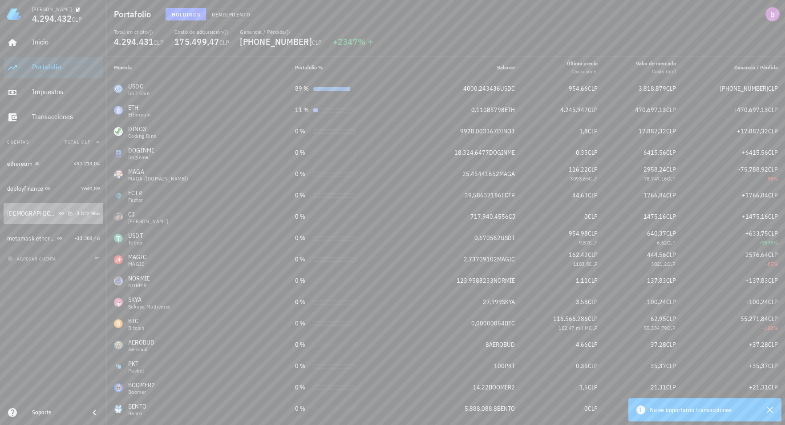
click at [57, 220] on div "[DEMOGRAPHIC_DATA]" at bounding box center [40, 213] width 66 height 19
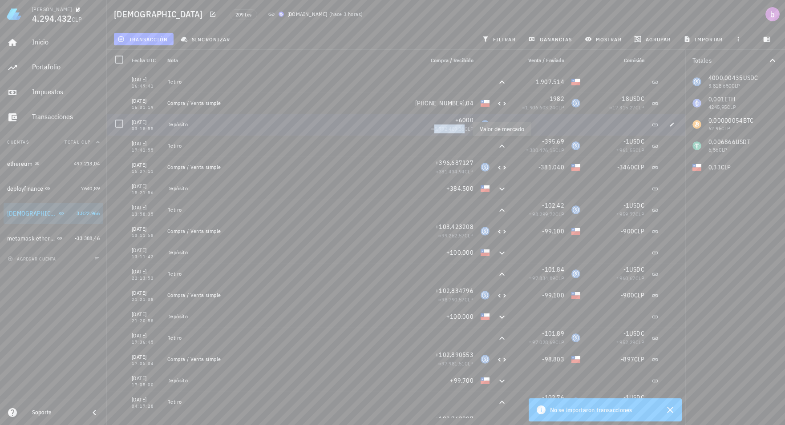
drag, startPoint x: 425, startPoint y: 129, endPoint x: 458, endPoint y: 130, distance: 33.0
click at [458, 130] on span "≈ 5.792.409,36 CLP" at bounding box center [452, 128] width 42 height 7
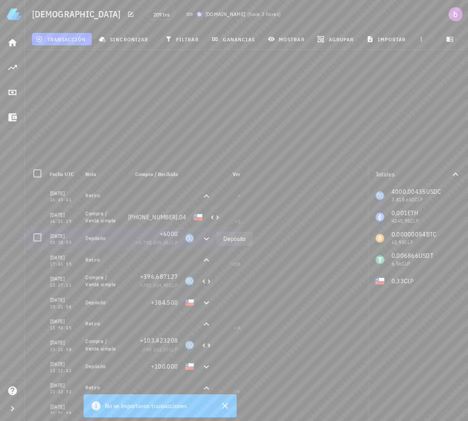
click at [207, 238] on icon at bounding box center [206, 239] width 11 height 11
drag, startPoint x: 180, startPoint y: 241, endPoint x: 159, endPoint y: 233, distance: 22.1
click at [159, 233] on div "+6000 ≈ 5.792.409,36 CLP" at bounding box center [153, 238] width 57 height 21
click at [159, 233] on div "+6000" at bounding box center [153, 234] width 50 height 9
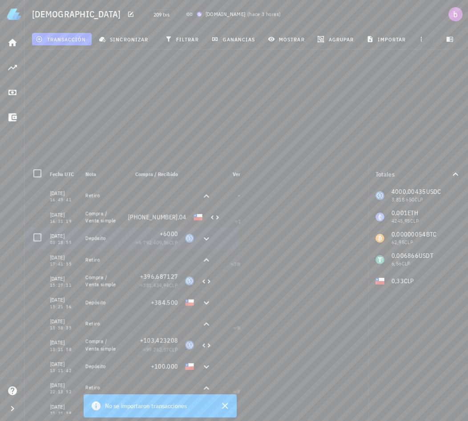
drag, startPoint x: 159, startPoint y: 233, endPoint x: 180, endPoint y: 245, distance: 24.1
click at [180, 245] on div "+6000 ≈ 5.792.409,36 CLP" at bounding box center [153, 238] width 57 height 21
drag, startPoint x: 180, startPoint y: 245, endPoint x: 158, endPoint y: 234, distance: 24.1
click at [158, 234] on div "+6000 ≈ 5.792.409,36 CLP" at bounding box center [153, 238] width 57 height 21
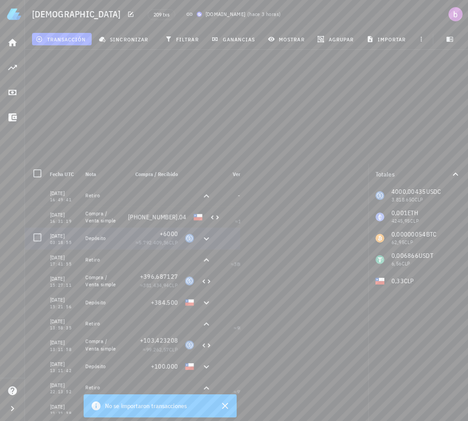
click at [158, 234] on div "+6000" at bounding box center [153, 234] width 50 height 9
drag, startPoint x: 158, startPoint y: 234, endPoint x: 175, endPoint y: 244, distance: 19.3
click at [175, 244] on div "+6000 ≈ 5.792.409,36 CLP" at bounding box center [153, 239] width 50 height 18
click at [175, 244] on span "CLP" at bounding box center [173, 242] width 9 height 7
drag, startPoint x: 177, startPoint y: 244, endPoint x: 159, endPoint y: 234, distance: 20.5
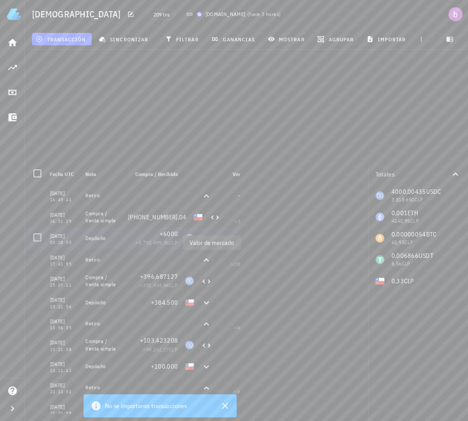
click at [159, 234] on div "+6000 ≈ 5.792.409,36 CLP" at bounding box center [153, 239] width 50 height 18
click at [159, 234] on div "+6000" at bounding box center [153, 234] width 50 height 9
drag, startPoint x: 159, startPoint y: 234, endPoint x: 183, endPoint y: 246, distance: 27.3
click at [183, 246] on div "[DATE] 03:18:55 Depósito +6000 ≈ 5.792.409,36 CLP" at bounding box center [207, 238] width 365 height 21
click at [183, 246] on div at bounding box center [190, 238] width 16 height 21
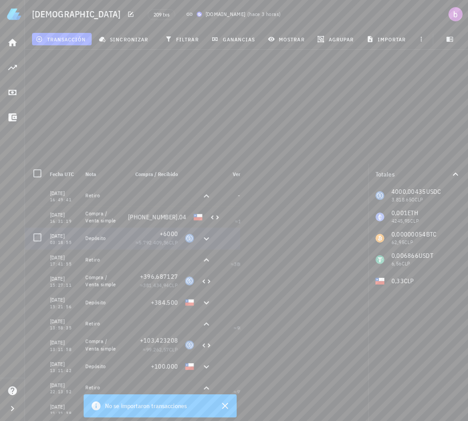
drag, startPoint x: 181, startPoint y: 242, endPoint x: 158, endPoint y: 234, distance: 24.0
click at [158, 234] on div "+6000 ≈ 5.792.409,36 CLP" at bounding box center [153, 238] width 57 height 21
click at [158, 234] on div "+6000" at bounding box center [153, 234] width 50 height 9
drag, startPoint x: 158, startPoint y: 234, endPoint x: 178, endPoint y: 244, distance: 22.1
click at [178, 244] on div "+6000 ≈ 5.792.409,36 CLP" at bounding box center [153, 239] width 50 height 18
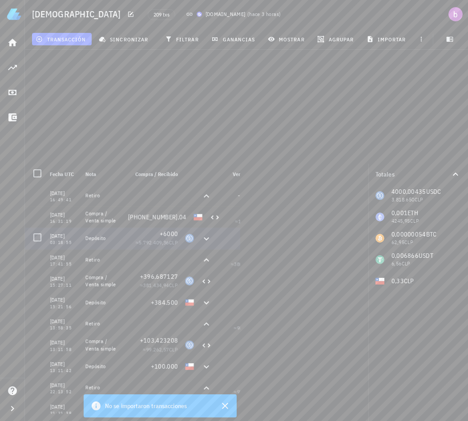
click at [178, 244] on span "CLP" at bounding box center [173, 242] width 9 height 7
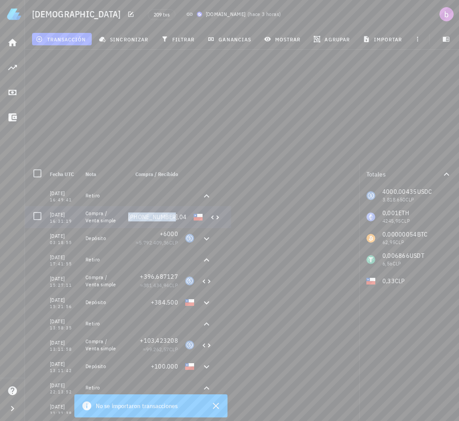
drag, startPoint x: 134, startPoint y: 219, endPoint x: 180, endPoint y: 216, distance: 45.9
click at [180, 216] on div "[PHONE_NUMBER],04" at bounding box center [157, 216] width 65 height 21
drag, startPoint x: 180, startPoint y: 216, endPoint x: 173, endPoint y: 214, distance: 7.5
click at [173, 214] on span "[PHONE_NUMBER],04" at bounding box center [157, 217] width 58 height 8
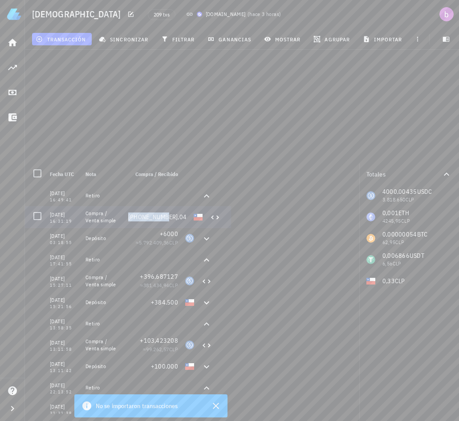
click at [173, 214] on span "[PHONE_NUMBER],04" at bounding box center [157, 217] width 58 height 8
drag, startPoint x: 173, startPoint y: 214, endPoint x: 159, endPoint y: 216, distance: 13.5
click at [159, 216] on span "[PHONE_NUMBER],04" at bounding box center [157, 217] width 58 height 8
click at [137, 218] on div "[PHONE_NUMBER],04" at bounding box center [157, 217] width 58 height 9
drag, startPoint x: 137, startPoint y: 218, endPoint x: 132, endPoint y: 217, distance: 5.5
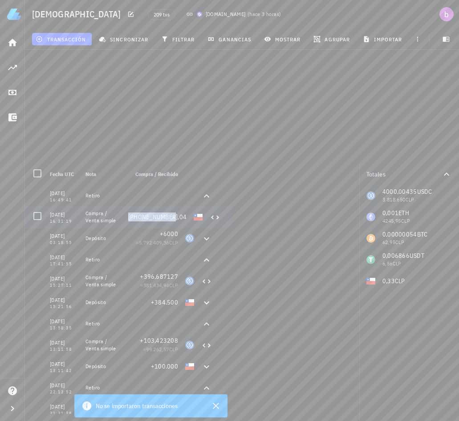
click at [132, 217] on div "[PHONE_NUMBER],04" at bounding box center [157, 217] width 58 height 9
click at [132, 229] on div "+6000 ≈ 5.792.409,36 CLP" at bounding box center [153, 238] width 57 height 21
drag, startPoint x: 132, startPoint y: 230, endPoint x: 185, endPoint y: 243, distance: 54.6
click at [185, 243] on div "[DATE] 03:18:55 Depósito +6000 ≈ 5.792.409,36 CLP" at bounding box center [207, 238] width 365 height 21
click at [178, 242] on span "CLP" at bounding box center [173, 242] width 9 height 7
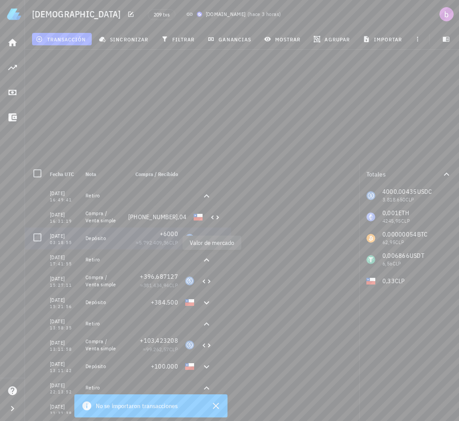
click at [171, 240] on span "CLP" at bounding box center [173, 242] width 9 height 7
drag, startPoint x: 177, startPoint y: 242, endPoint x: 149, endPoint y: 234, distance: 28.6
click at [149, 234] on div "+6000 ≈ 5.792.409,36 CLP" at bounding box center [153, 239] width 50 height 18
click at [151, 234] on div "+6000" at bounding box center [153, 234] width 50 height 9
drag, startPoint x: 160, startPoint y: 231, endPoint x: 182, endPoint y: 245, distance: 26.2
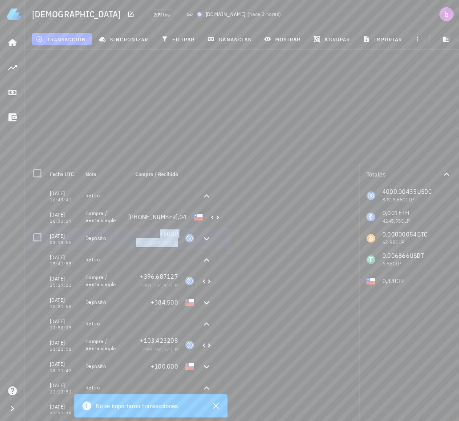
click at [182, 245] on div "[DATE] 03:18:55 Depósito +6000 ≈ 5.792.409,36 CLP" at bounding box center [207, 238] width 365 height 21
click at [182, 245] on div at bounding box center [190, 238] width 16 height 21
